Goal: Navigation & Orientation: Go to known website

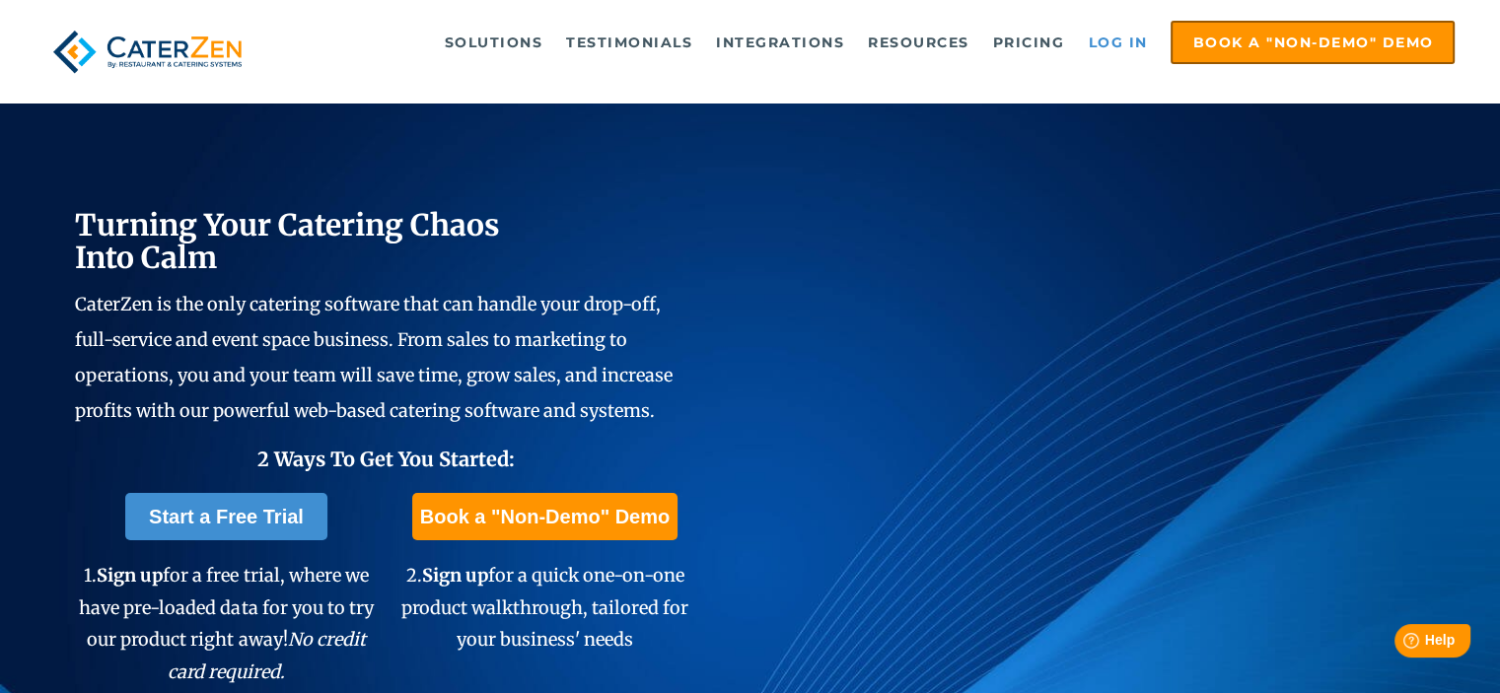
click at [1112, 42] on link "Log in" at bounding box center [1117, 42] width 79 height 39
click at [1128, 41] on link "Log in" at bounding box center [1117, 42] width 79 height 39
click at [1108, 46] on link "Log in" at bounding box center [1117, 42] width 79 height 39
